Goal: Task Accomplishment & Management: Manage account settings

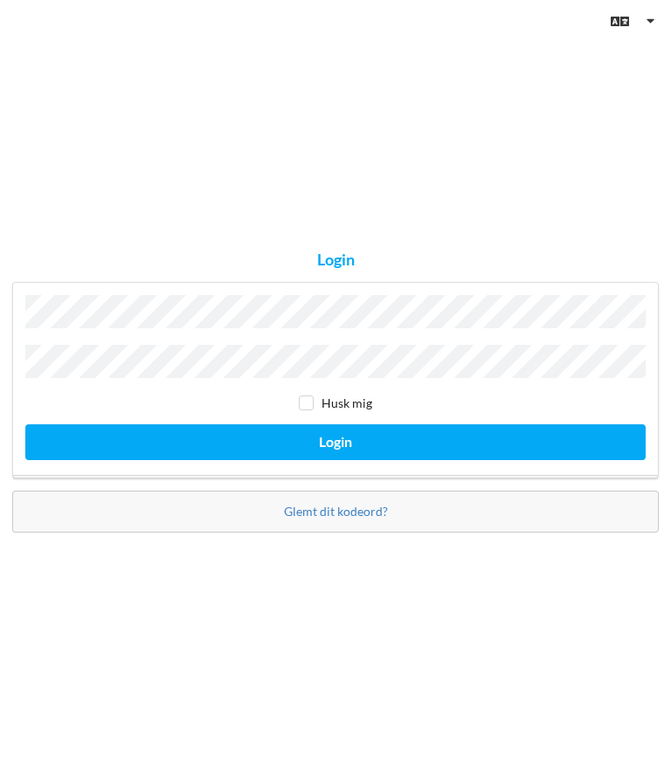
click at [335, 460] on button "Login" at bounding box center [335, 442] width 620 height 36
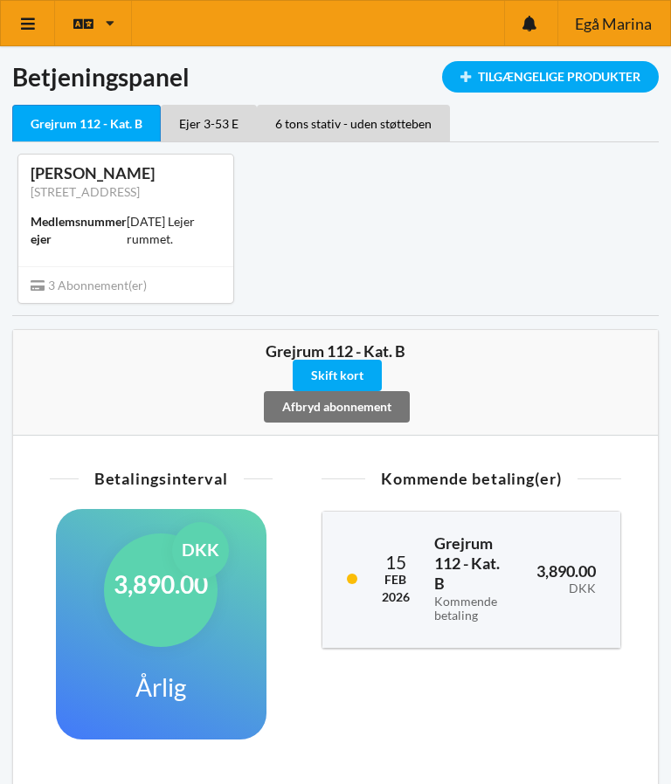
click at [39, 11] on link at bounding box center [28, 23] width 54 height 45
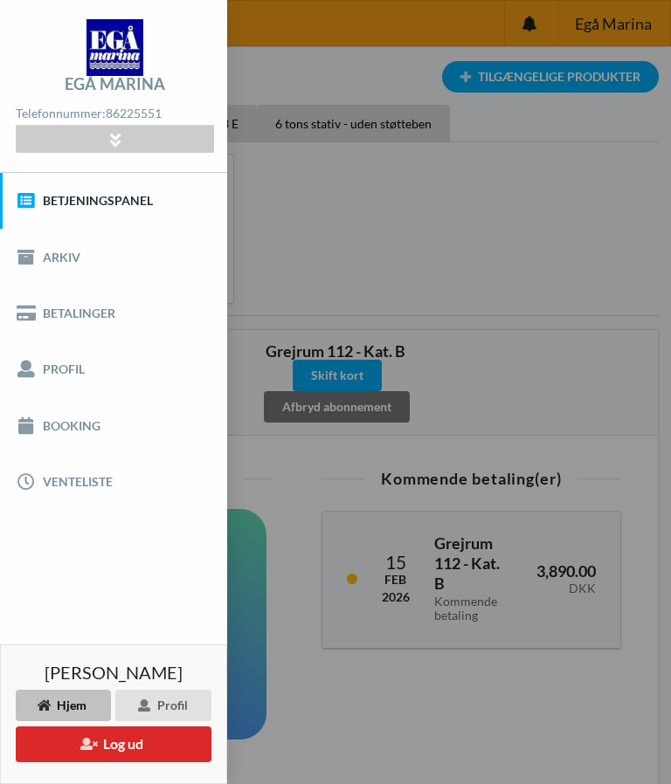
click at [111, 310] on link "Betalinger" at bounding box center [113, 314] width 227 height 56
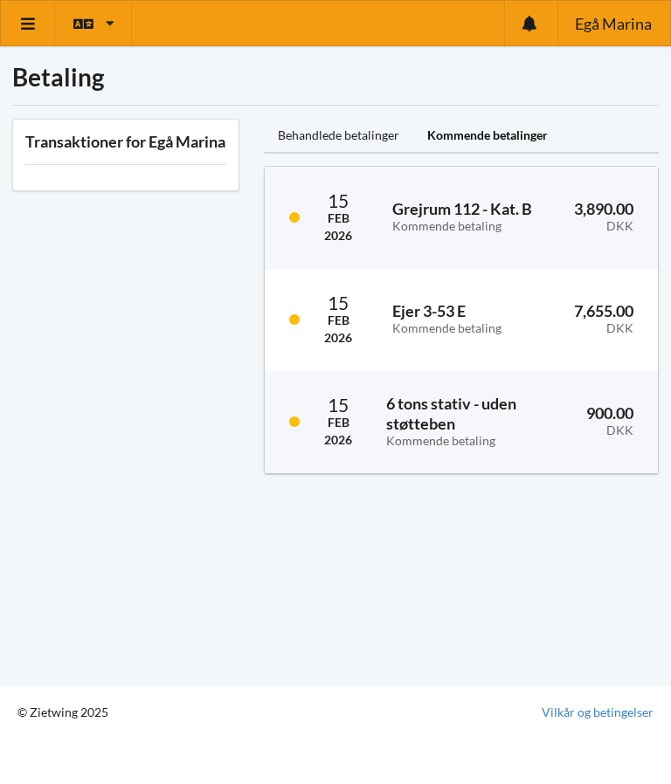
click at [38, 13] on link at bounding box center [28, 23] width 54 height 45
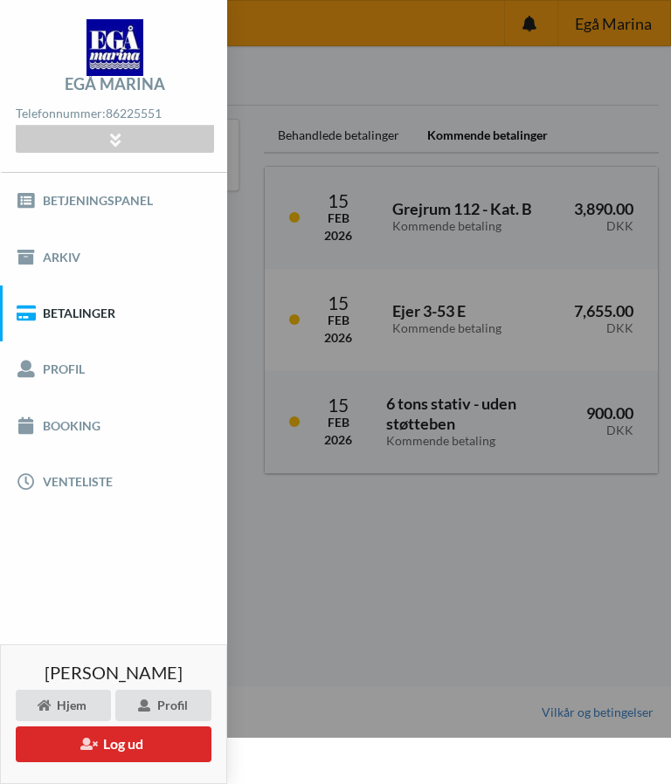
click at [92, 357] on link "Profil" at bounding box center [113, 369] width 227 height 56
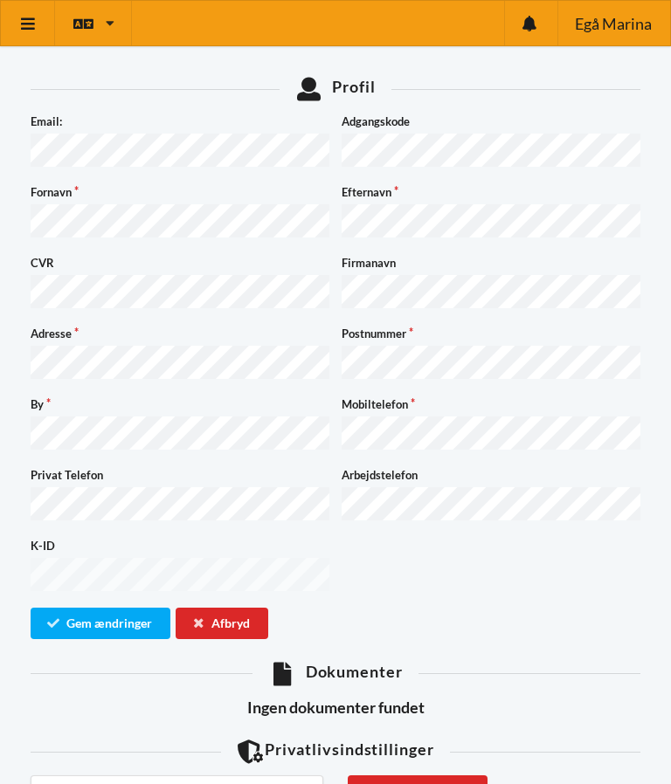
click at [39, 19] on link at bounding box center [28, 23] width 54 height 45
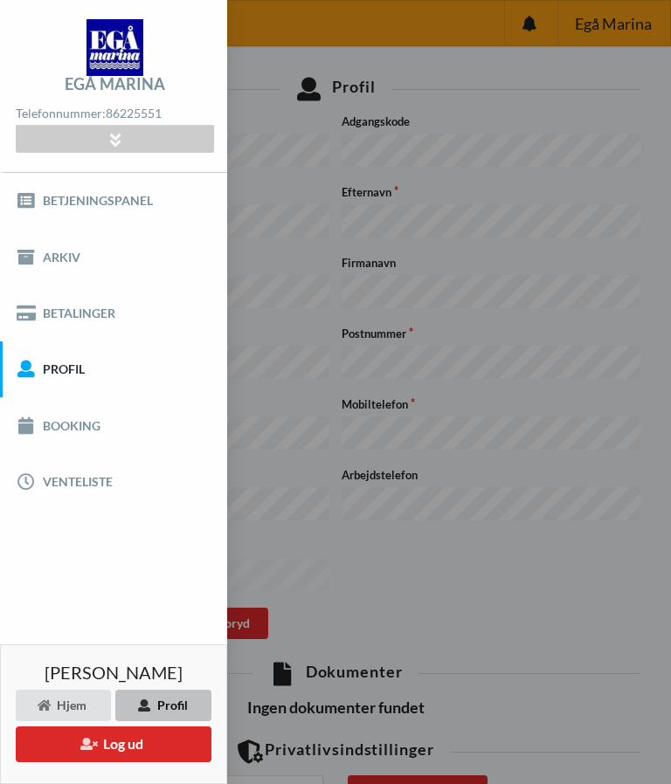
click at [110, 189] on link "Betjeningspanel" at bounding box center [113, 201] width 227 height 56
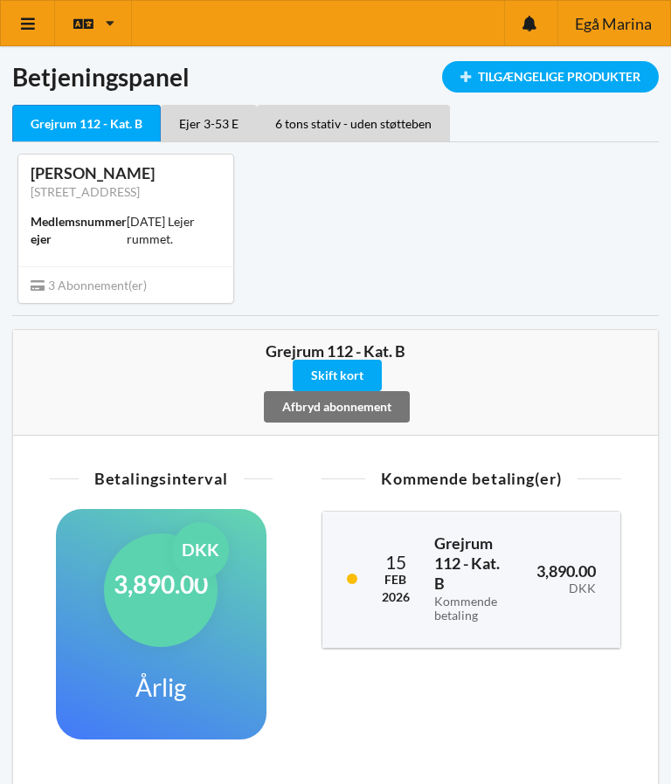
click at [38, 17] on link at bounding box center [28, 23] width 54 height 45
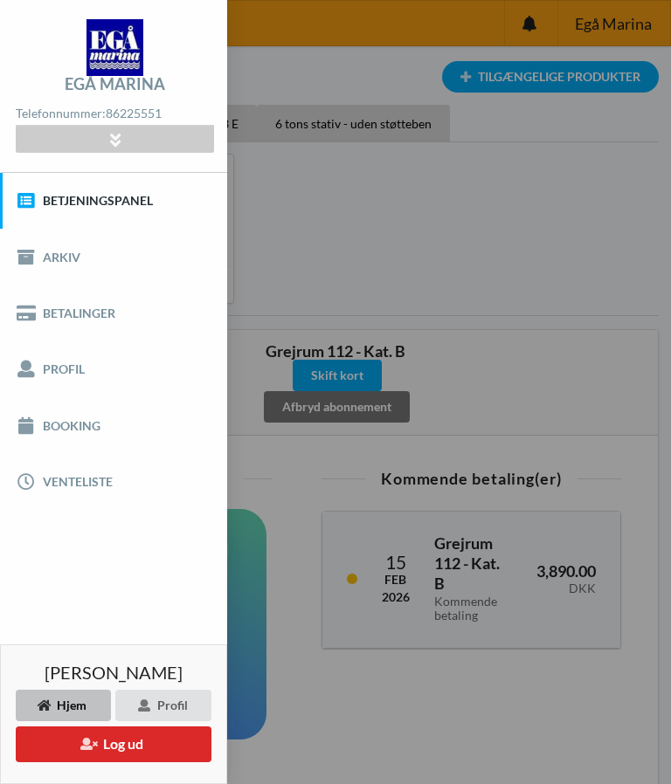
click at [95, 312] on link "Betalinger" at bounding box center [113, 314] width 227 height 56
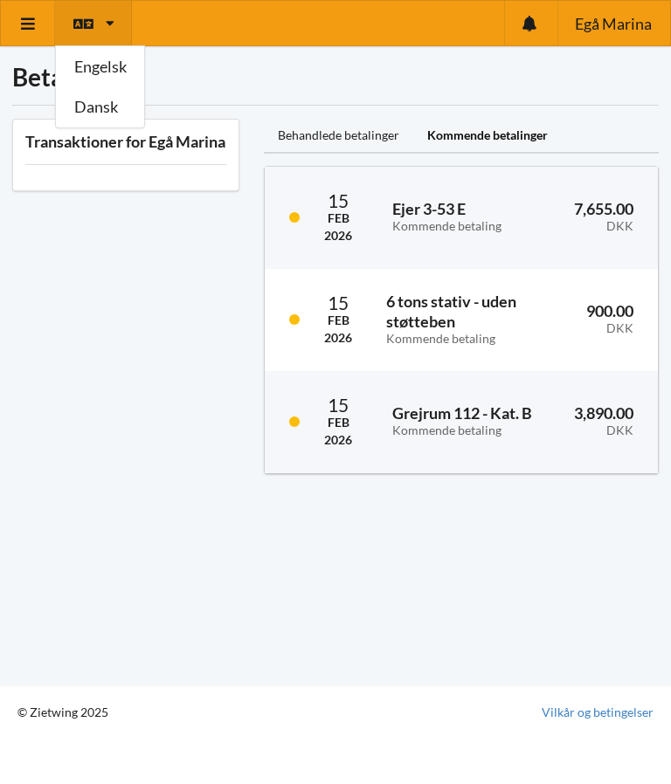
click at [144, 317] on div "Transaktioner for Egå Marina" at bounding box center [125, 297] width 251 height 380
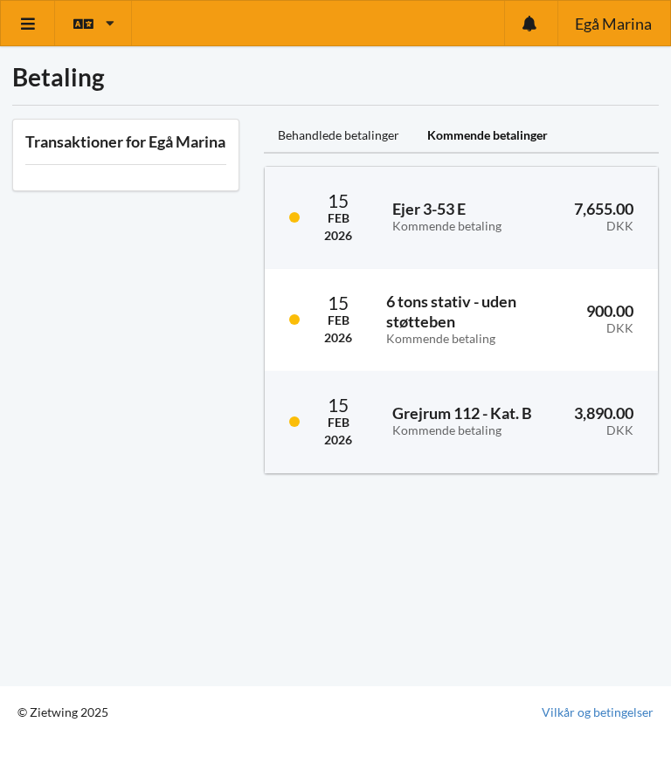
click at [37, 15] on link at bounding box center [28, 23] width 54 height 45
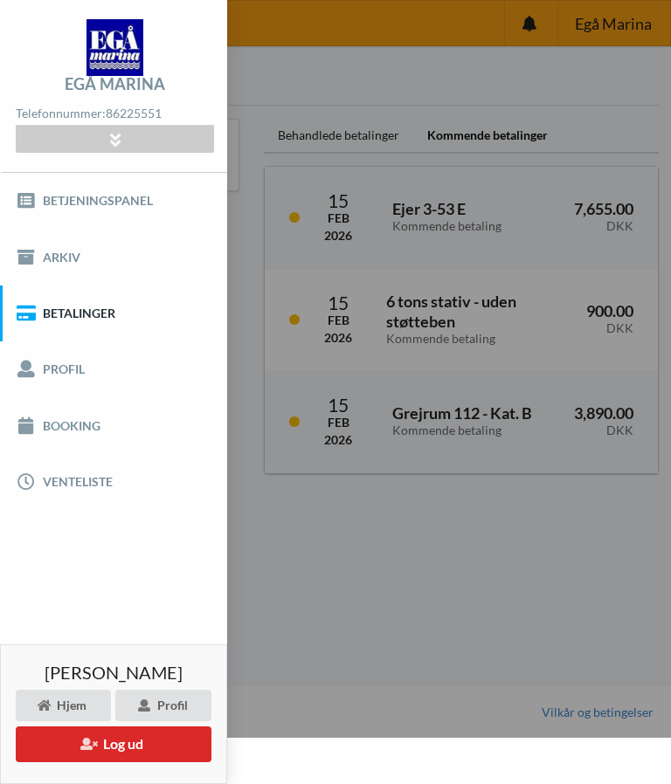
click at [55, 250] on link "Arkiv" at bounding box center [113, 257] width 227 height 56
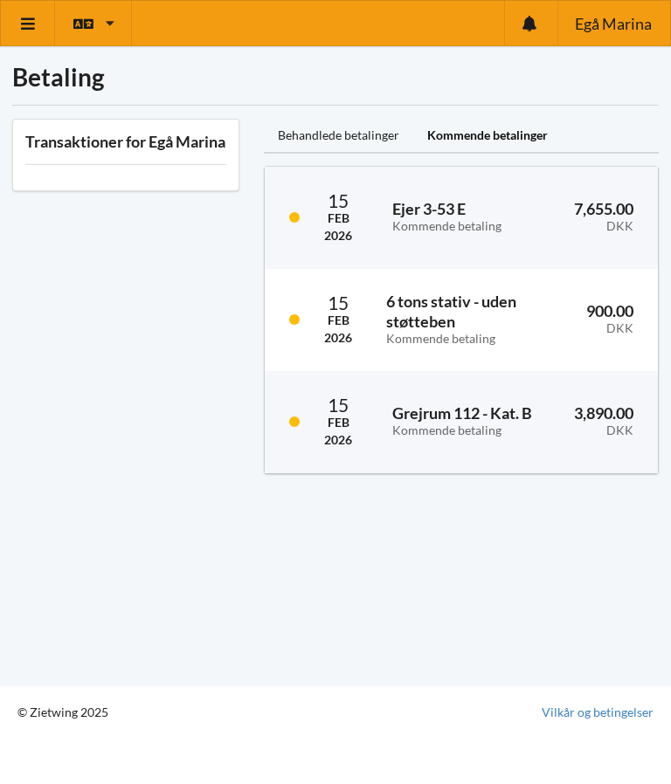
click at [34, 28] on icon at bounding box center [28, 24] width 18 height 16
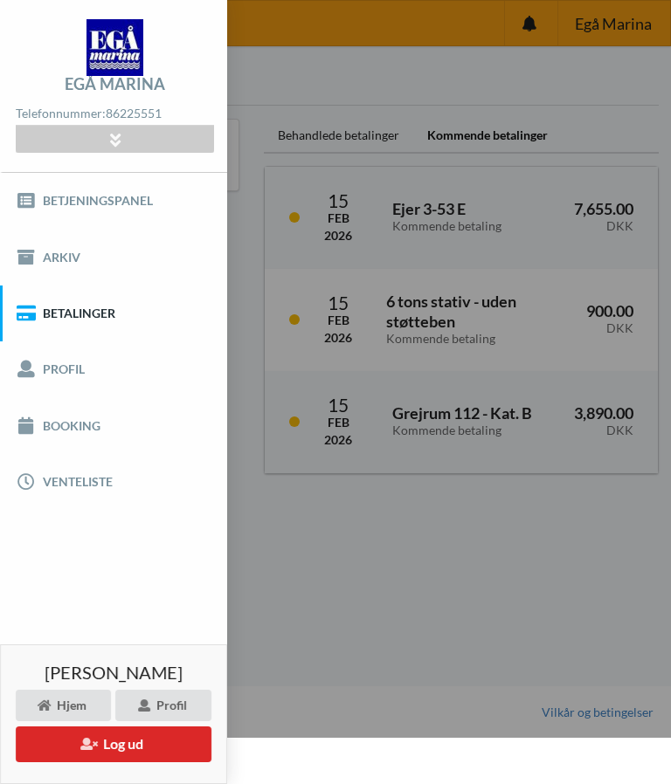
click at [87, 309] on link "Betalinger" at bounding box center [113, 314] width 227 height 56
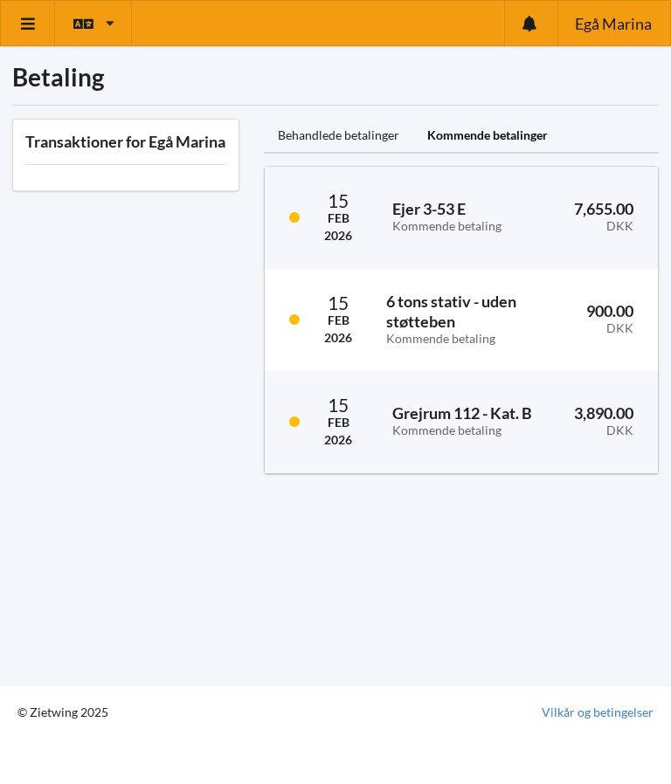
click at [32, 16] on icon at bounding box center [28, 24] width 18 height 16
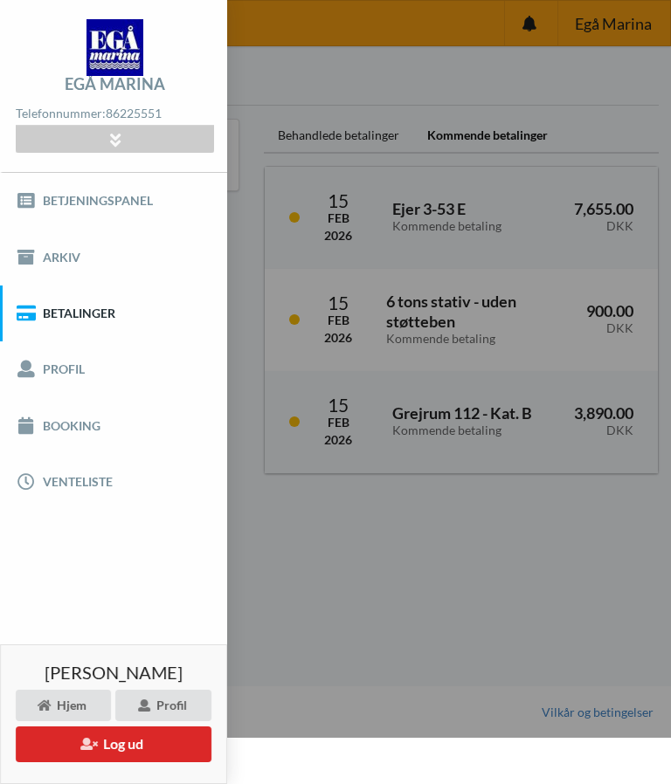
click at [62, 372] on link "Profil" at bounding box center [113, 369] width 227 height 56
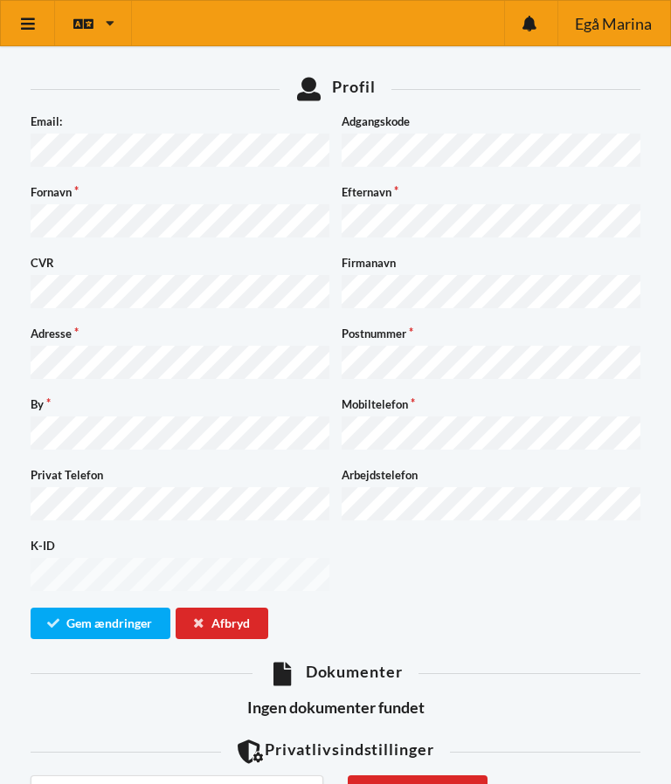
click at [535, 29] on icon at bounding box center [530, 24] width 17 height 16
click at [34, 14] on link at bounding box center [28, 23] width 54 height 45
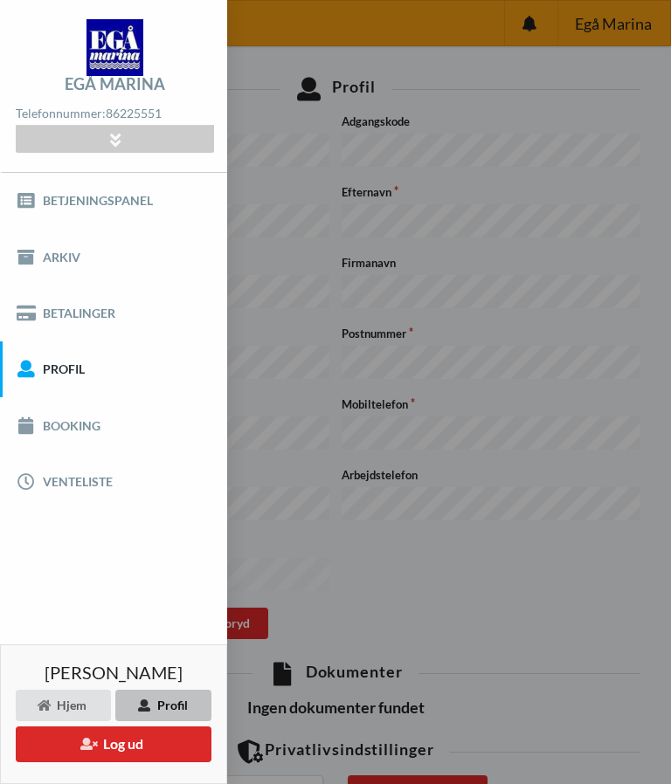
click at [105, 190] on link "Betjeningspanel" at bounding box center [113, 201] width 227 height 56
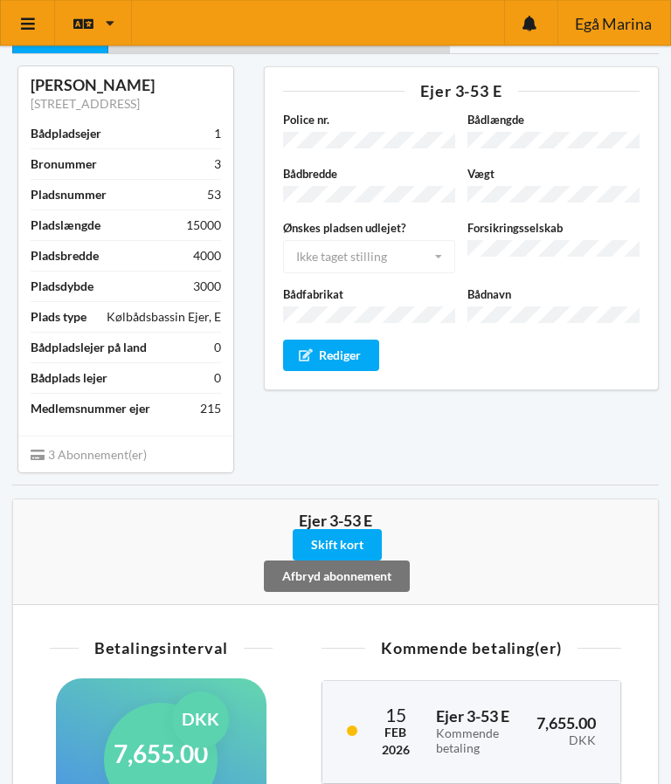
scroll to position [93, 0]
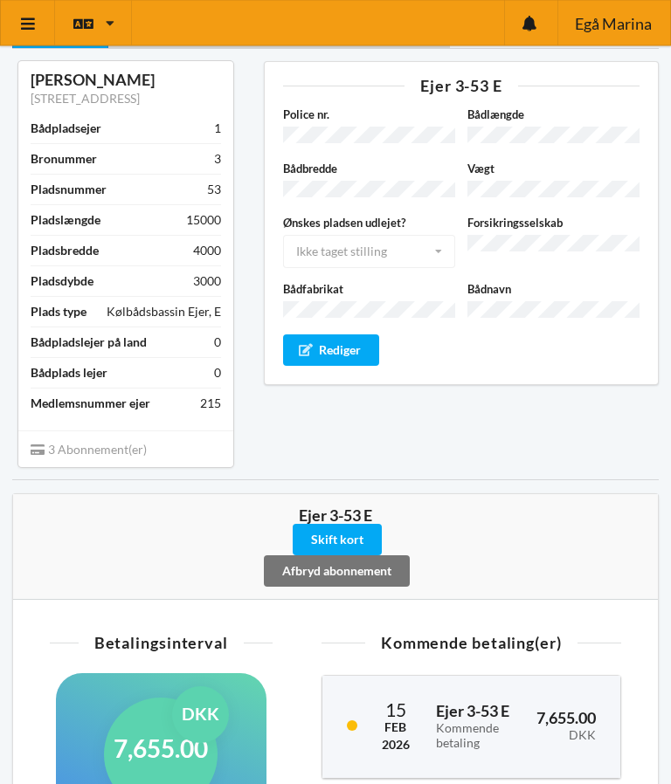
click at [348, 525] on div "Skift kort" at bounding box center [337, 540] width 89 height 31
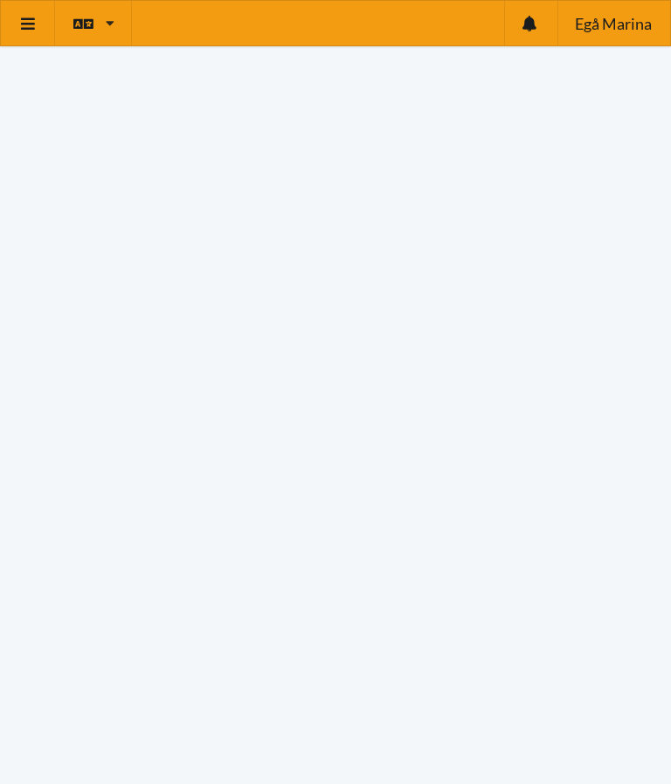
scroll to position [177, 0]
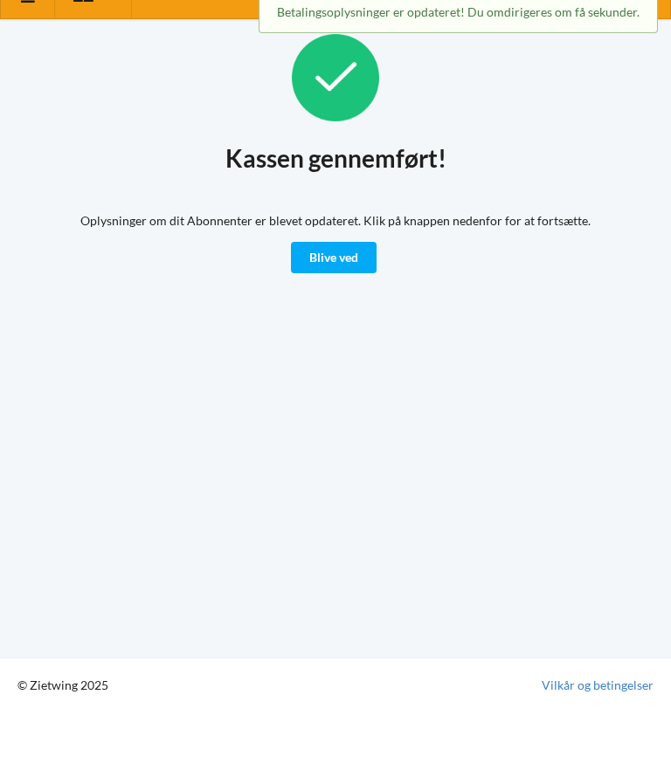
scroll to position [30, 0]
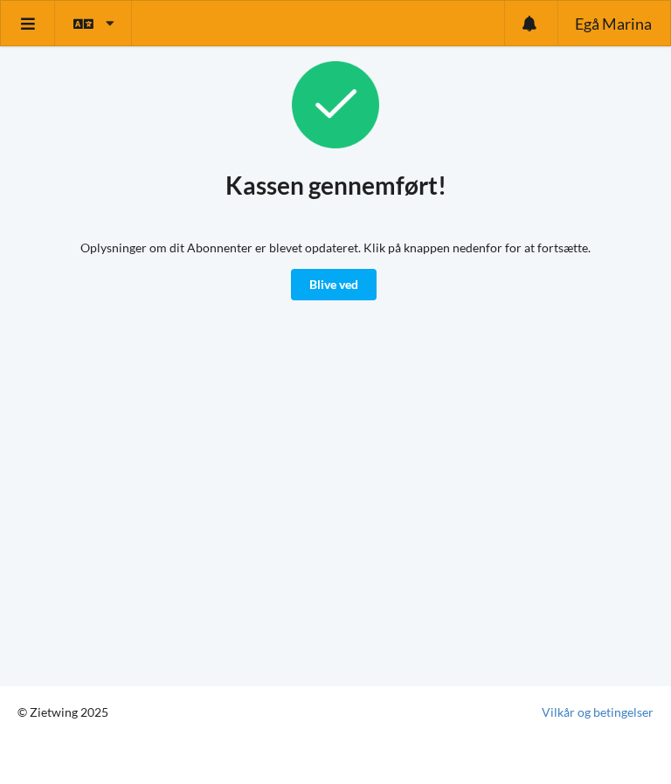
click at [345, 269] on link "Blive ved" at bounding box center [334, 284] width 86 height 31
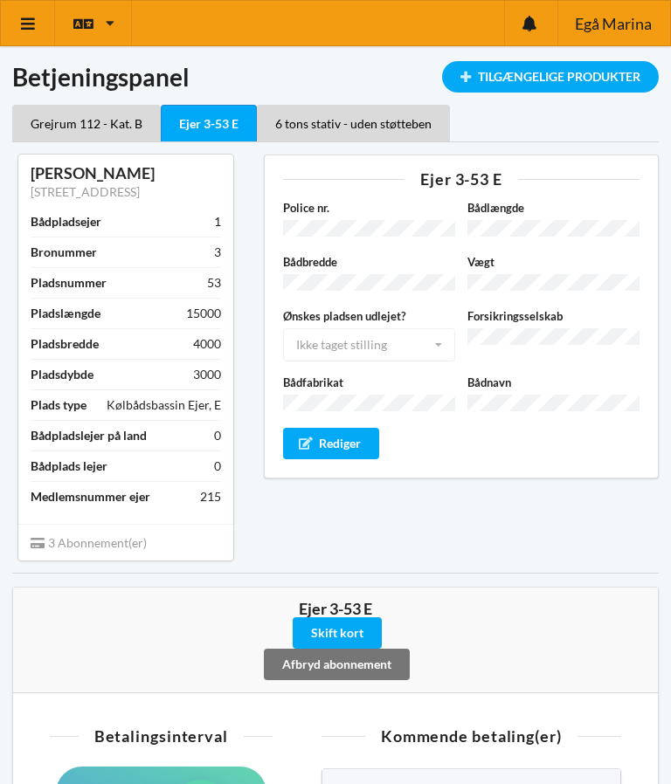
click at [43, 21] on link at bounding box center [28, 23] width 54 height 45
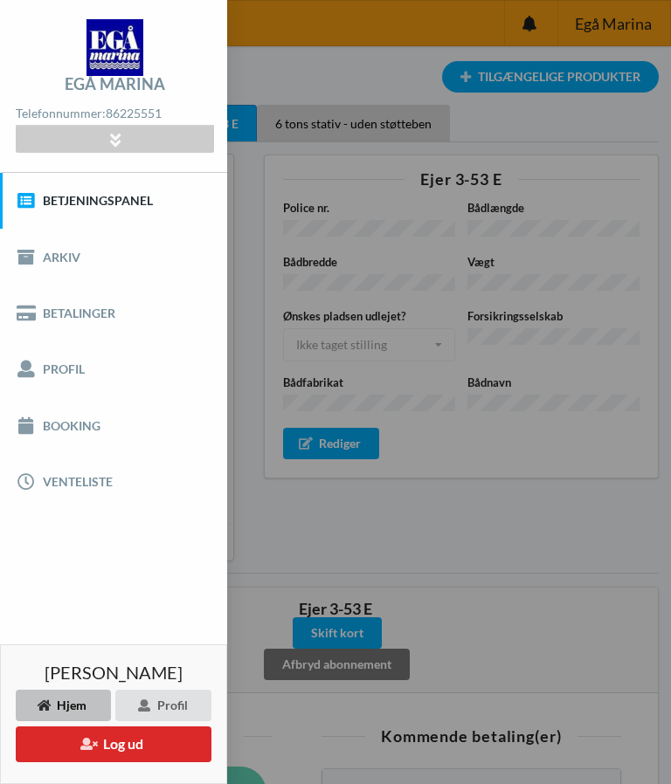
click at [160, 749] on button "Log ud" at bounding box center [114, 745] width 196 height 36
